Goal: Entertainment & Leisure: Consume media (video, audio)

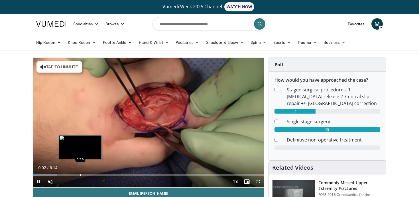
click at [80, 173] on div "Loaded : 10.56% 0:02 1:16" at bounding box center [148, 173] width 231 height 5
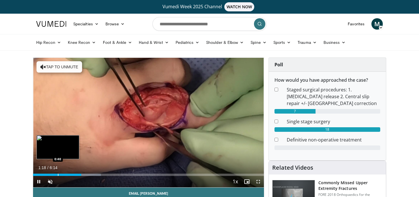
click at [58, 174] on div "Progress Bar" at bounding box center [58, 175] width 1 height 2
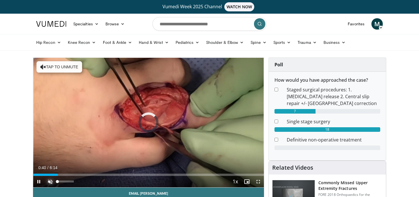
click at [49, 187] on span "Video Player" at bounding box center [49, 181] width 11 height 11
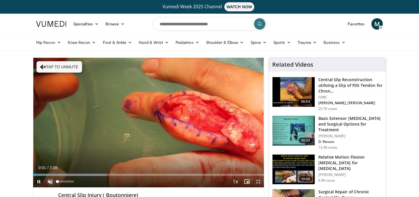
click at [52, 181] on span "Video Player" at bounding box center [49, 181] width 11 height 11
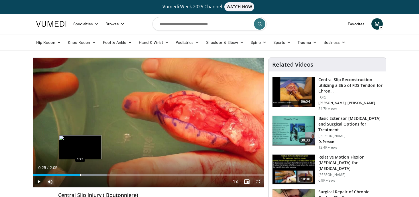
click at [80, 174] on div "Progress Bar" at bounding box center [80, 175] width 1 height 2
